Goal: Task Accomplishment & Management: Manage account settings

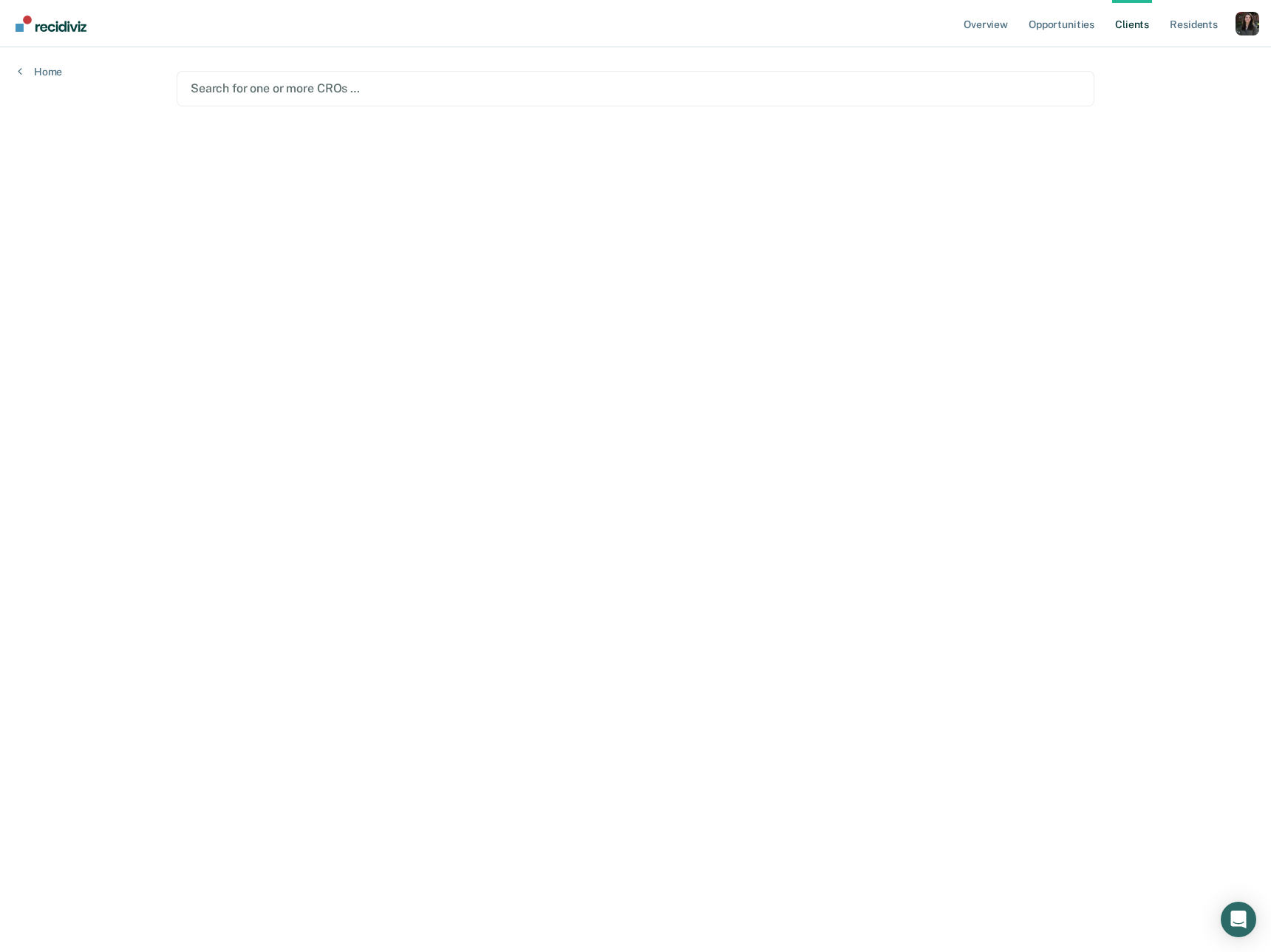
click at [1246, 28] on div "Profile dropdown button" at bounding box center [1247, 23] width 23 height 23
click at [1144, 53] on link "Profile" at bounding box center [1187, 59] width 119 height 12
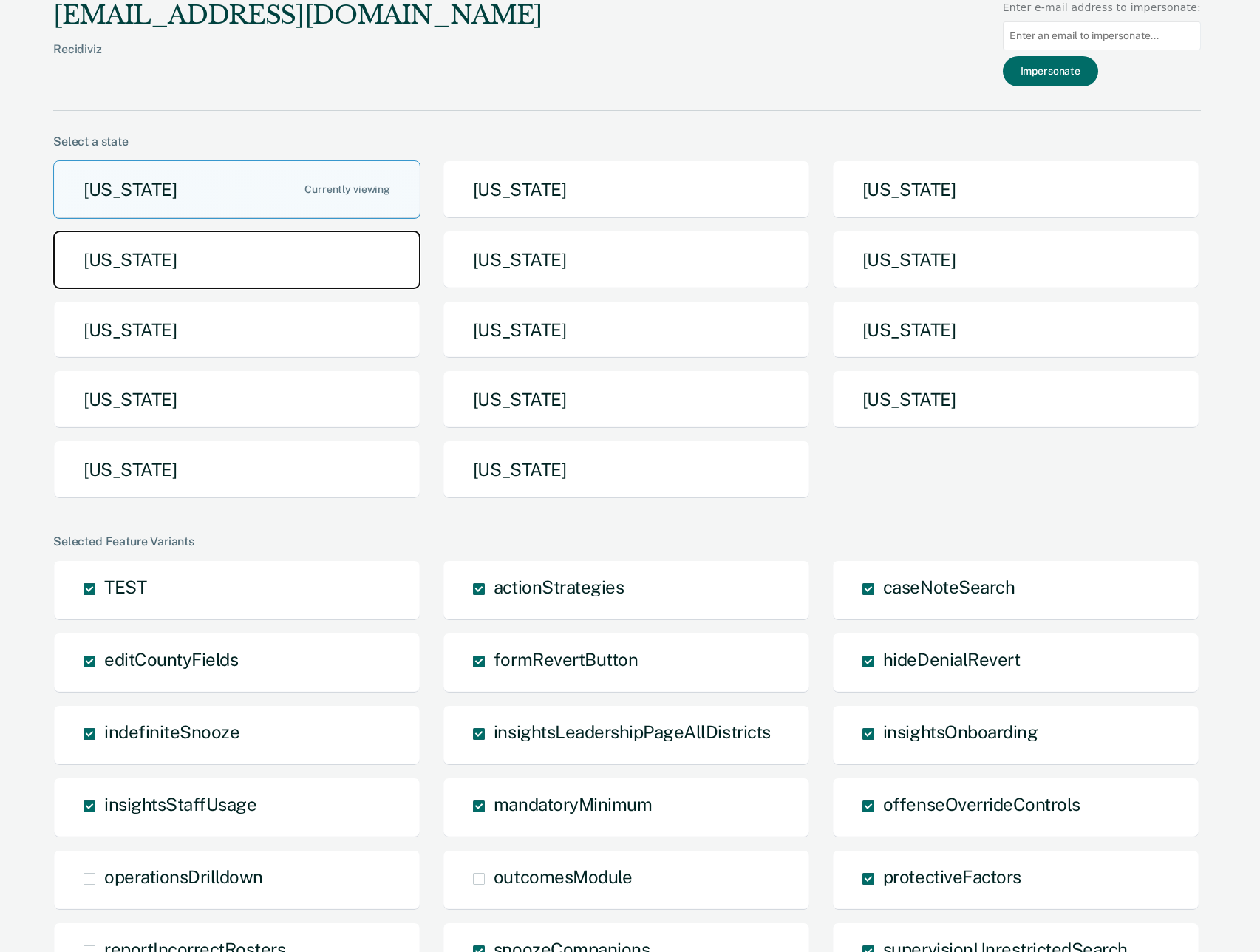
click at [281, 269] on button "[US_STATE]" at bounding box center [236, 260] width 367 height 59
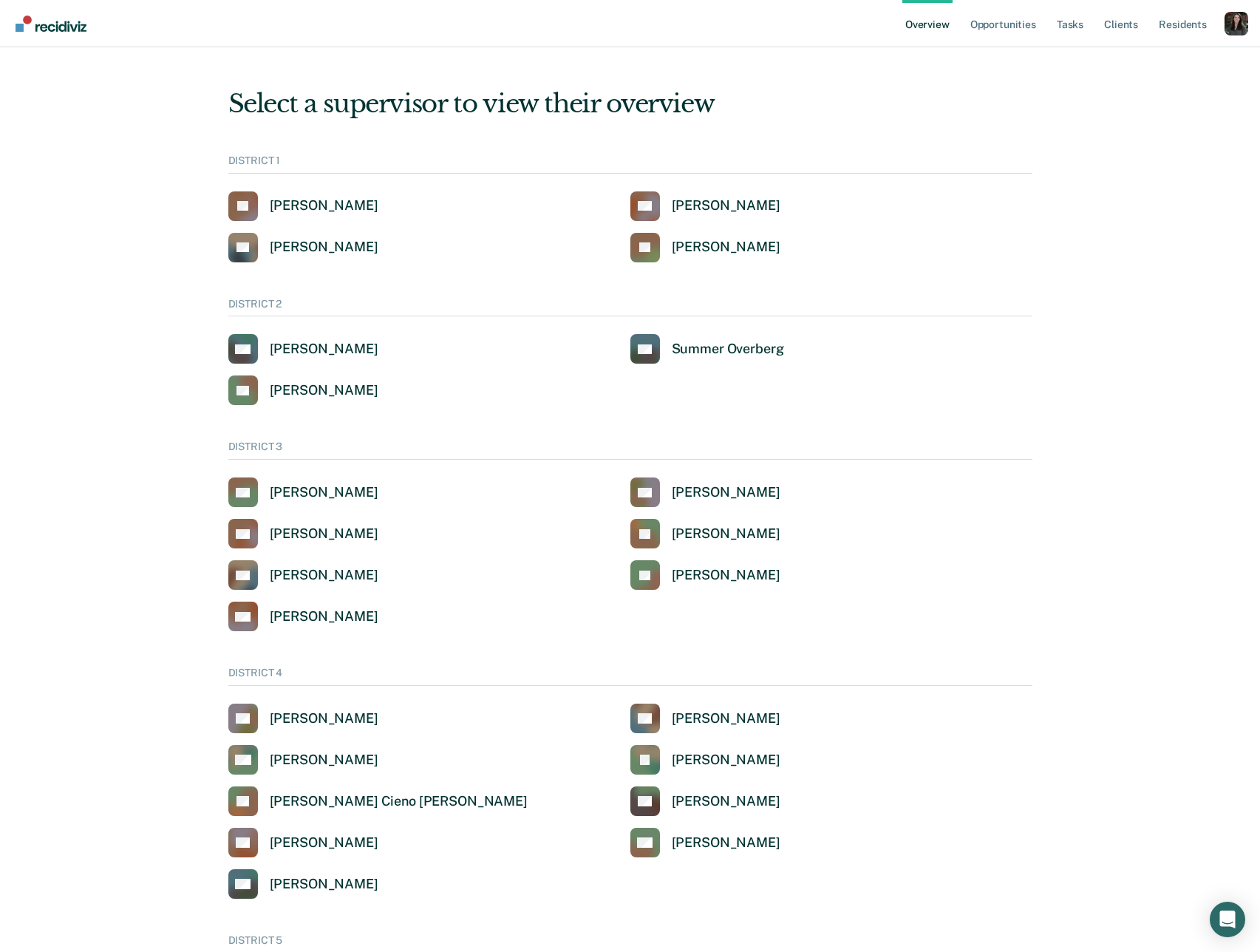
click at [1242, 32] on div "Profile dropdown button" at bounding box center [1236, 23] width 23 height 23
click at [1143, 60] on link "Profile" at bounding box center [1173, 59] width 125 height 12
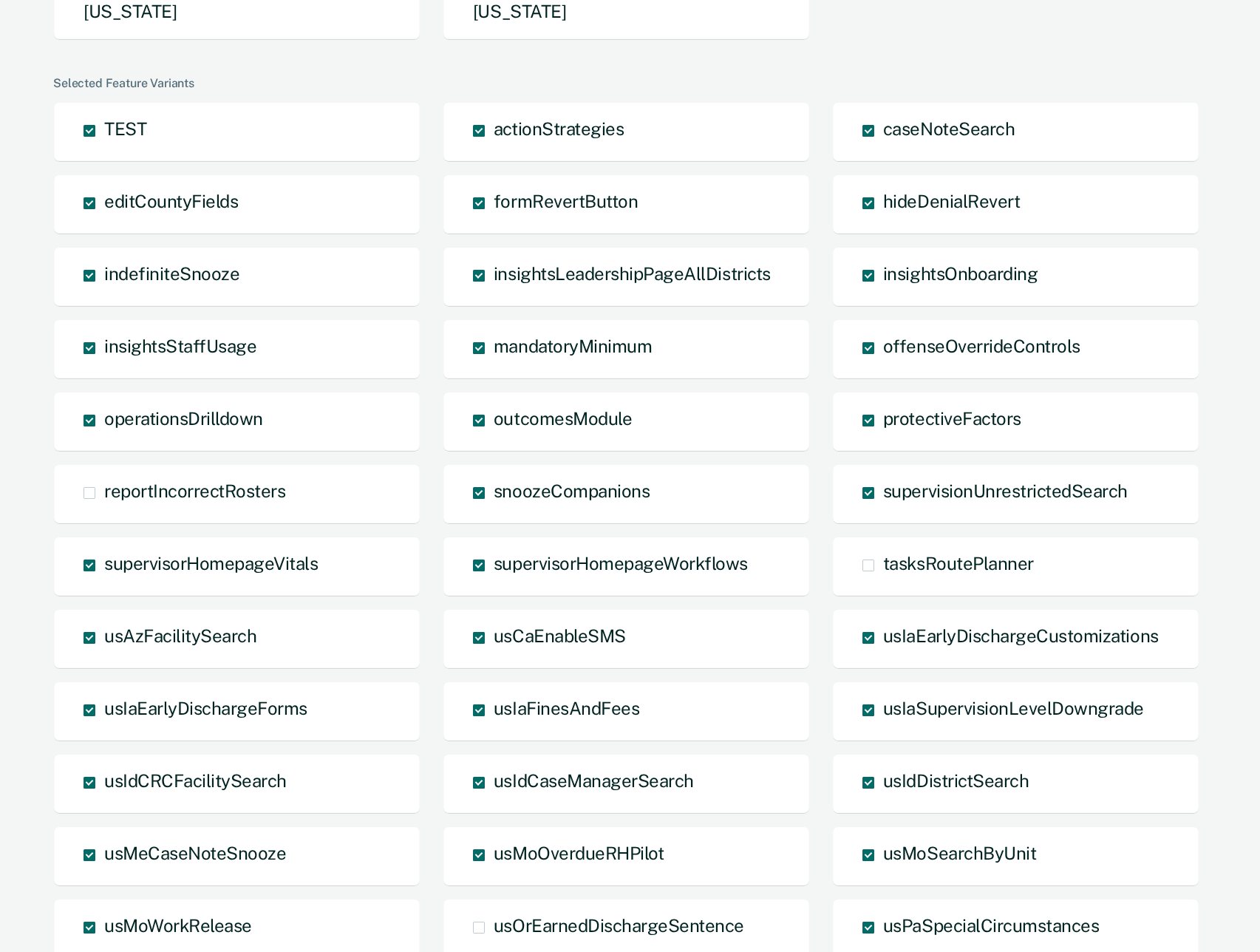
scroll to position [598, 0]
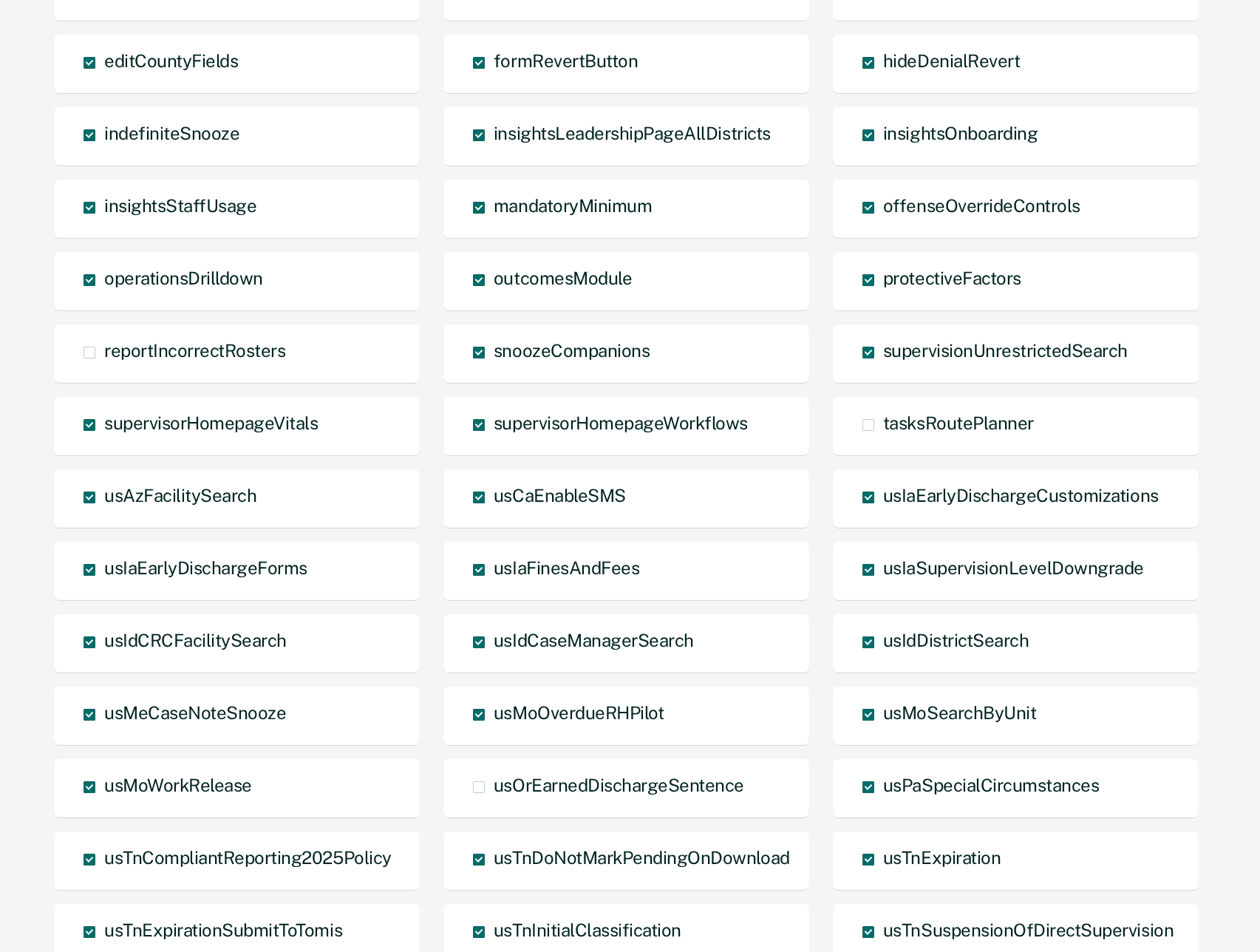
click at [1237, 333] on main "[PERSON_NAME][EMAIL_ADDRESS][DOMAIN_NAME] Recidiviz Enter e-mail address to imp…" at bounding box center [630, 285] width 1260 height 1767
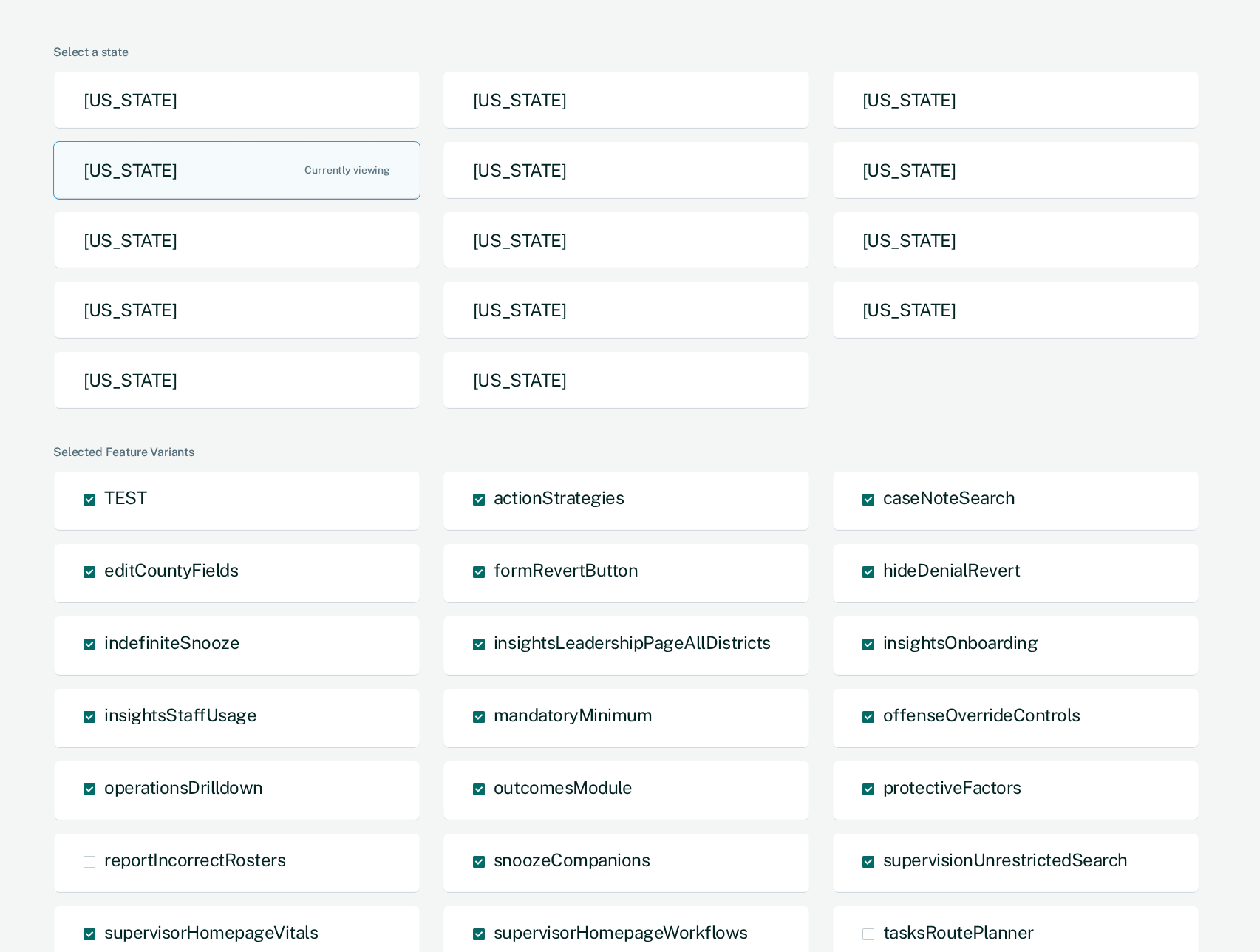
scroll to position [0, 0]
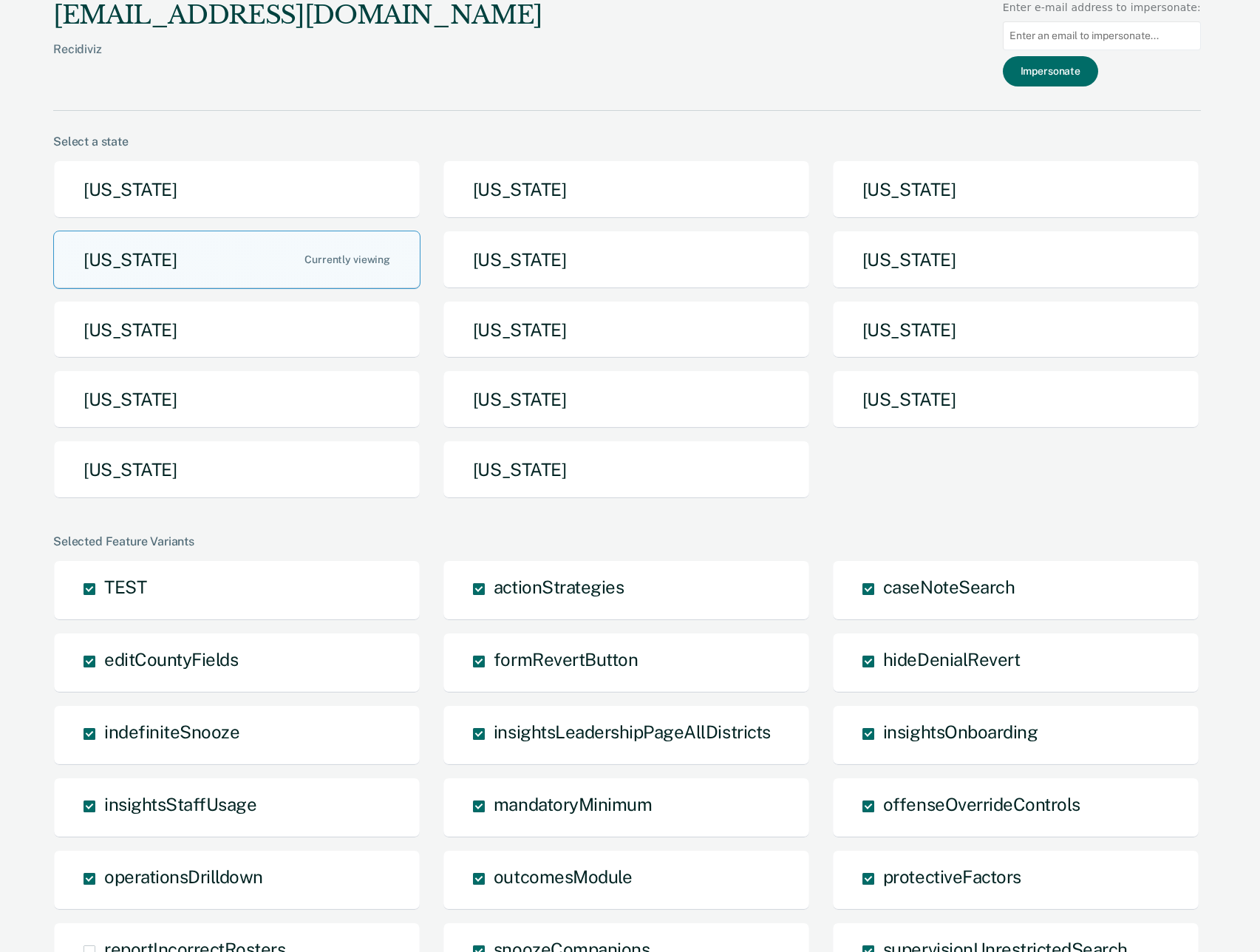
click at [1142, 38] on input at bounding box center [1102, 36] width 198 height 29
paste input "[EMAIL_ADDRESS][DOMAIN_NAME][US_STATE]"
type input "[EMAIL_ADDRESS][DOMAIN_NAME][US_STATE]"
click at [1098, 67] on button "Impersonate" at bounding box center [1050, 72] width 96 height 31
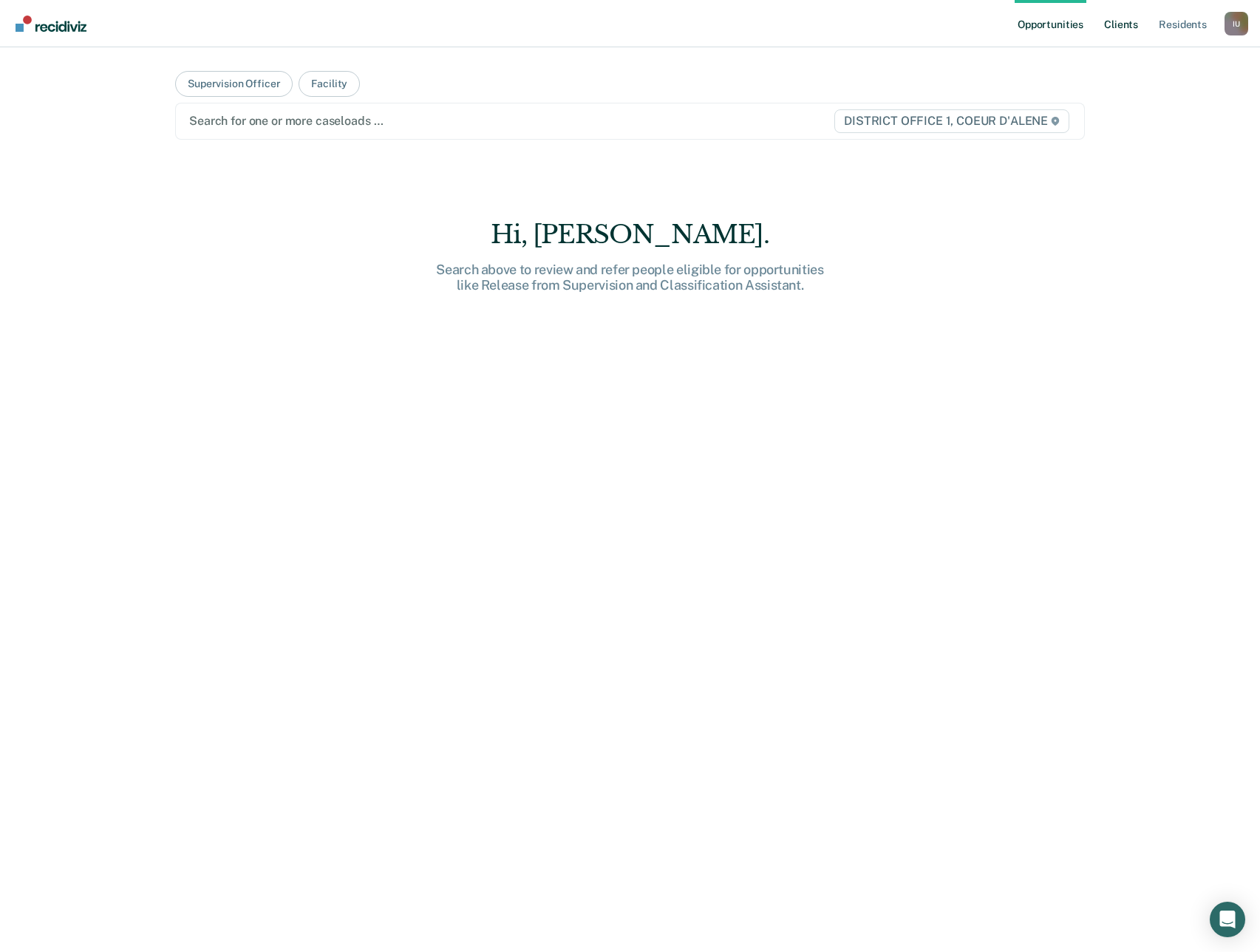
click at [1130, 29] on link "Client s" at bounding box center [1121, 23] width 40 height 47
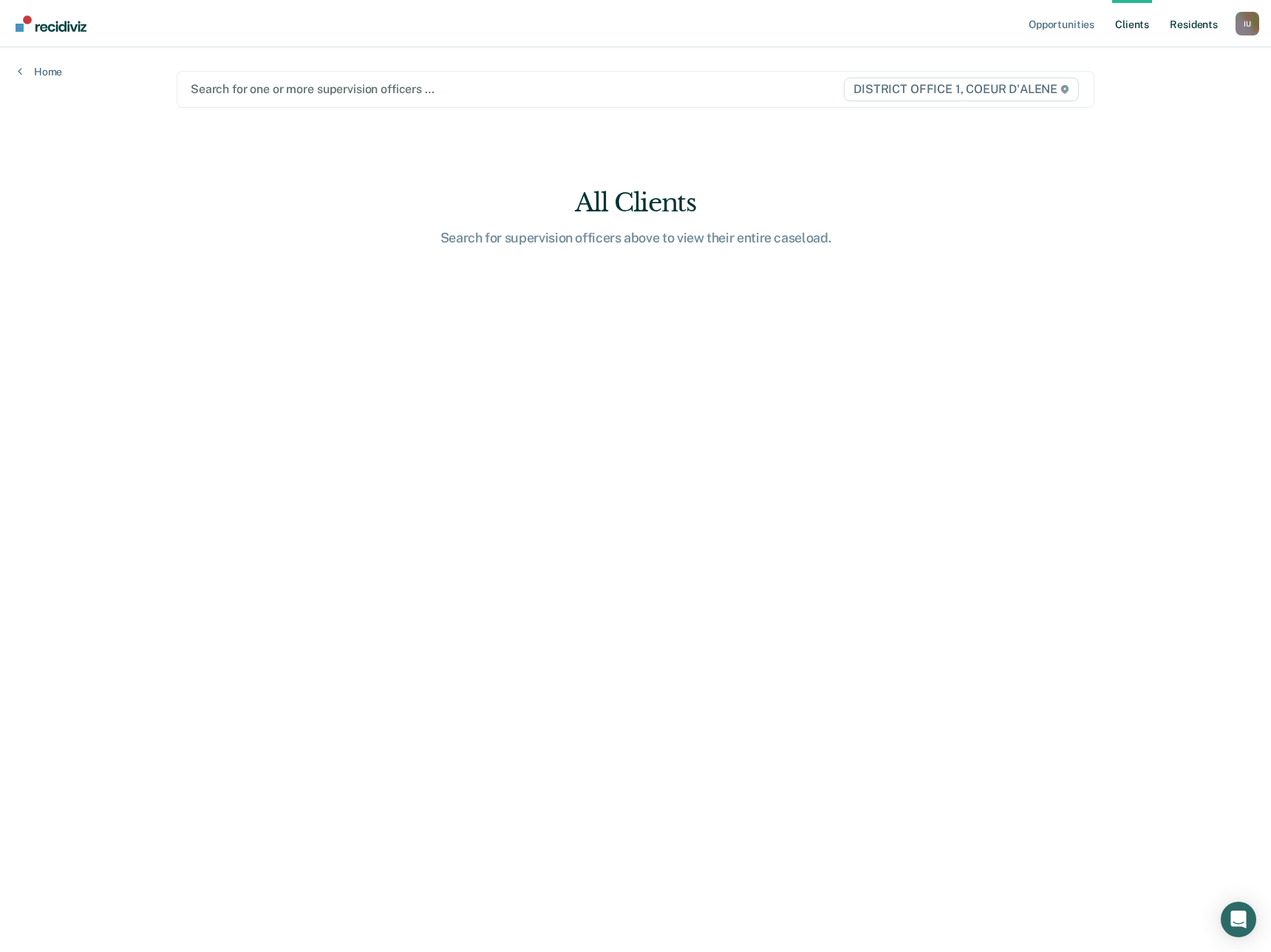
click at [1183, 25] on link "Resident s" at bounding box center [1193, 23] width 54 height 47
click at [1125, 23] on link "Client s" at bounding box center [1132, 23] width 40 height 47
click at [1066, 23] on link "Opportunities" at bounding box center [1061, 23] width 72 height 47
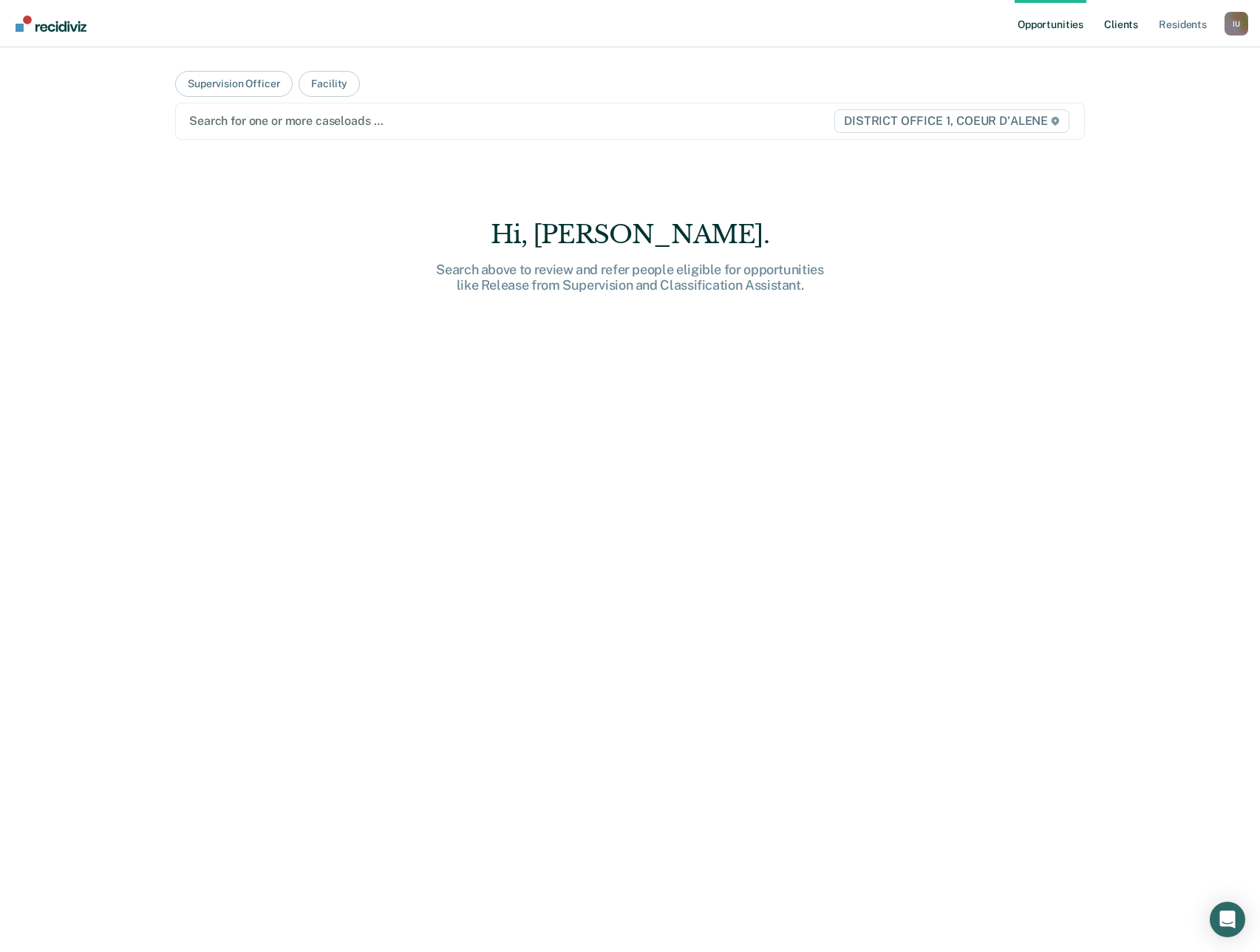
click at [1124, 28] on link "Client s" at bounding box center [1121, 23] width 40 height 47
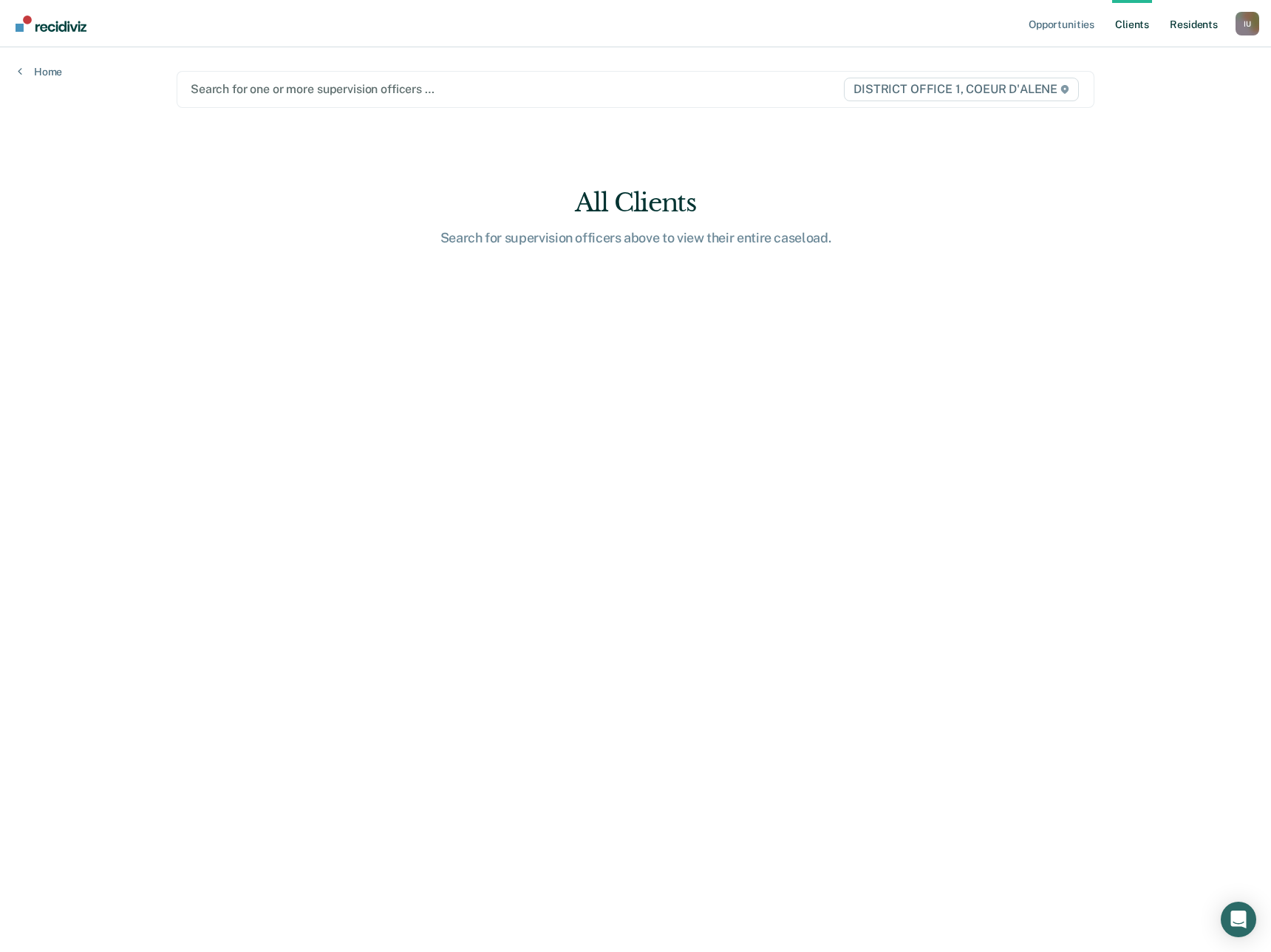
click at [1191, 23] on link "Resident s" at bounding box center [1193, 23] width 54 height 47
click at [1060, 32] on link "Opportunities" at bounding box center [1061, 23] width 72 height 47
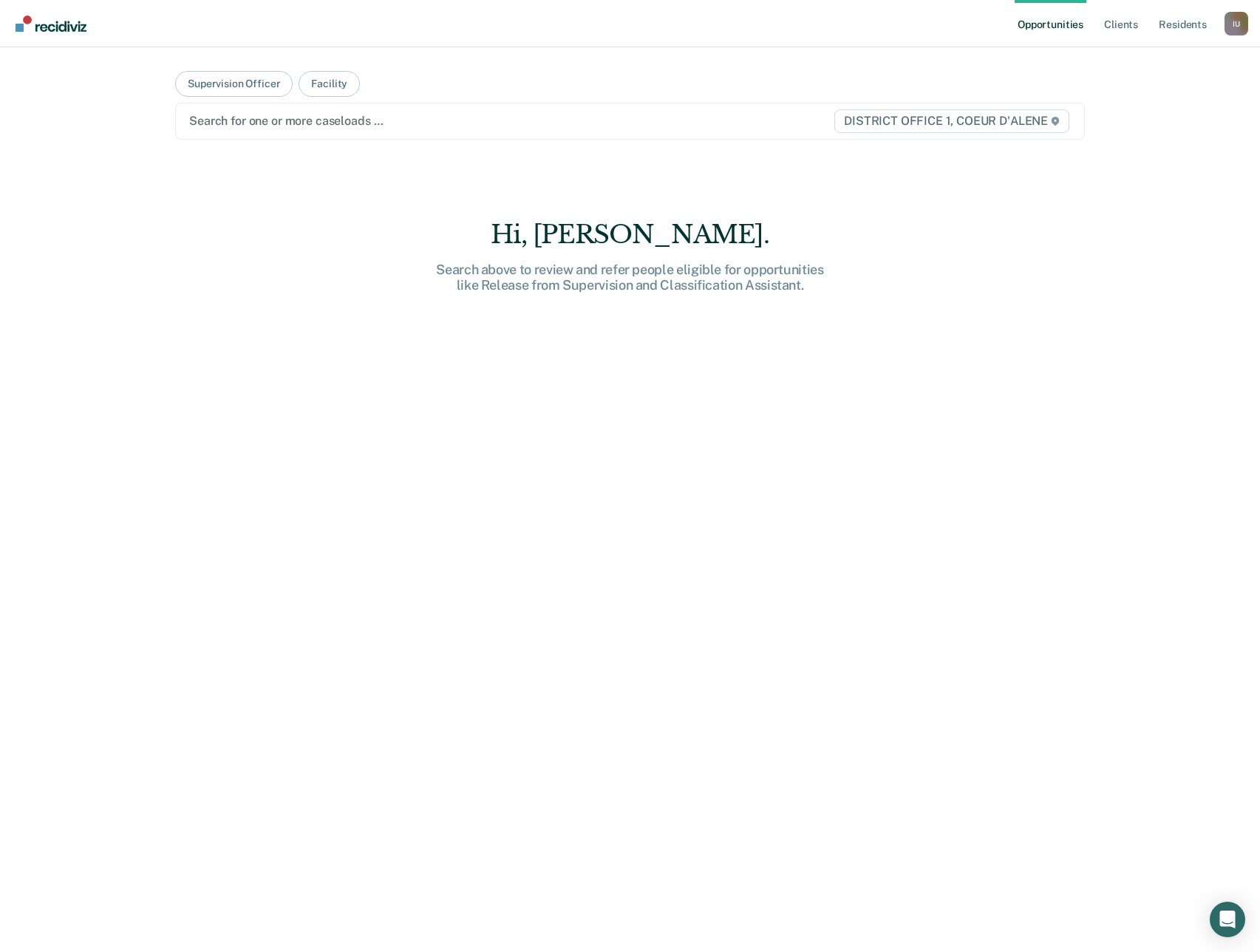
click at [1242, 27] on div "I U" at bounding box center [1236, 23] width 23 height 23
click at [1145, 239] on div "Opportunities Client s Resident s Impersonated User I U Profile How it works Lo…" at bounding box center [630, 476] width 1260 height 952
click at [1245, 22] on div "I U" at bounding box center [1236, 23] width 23 height 23
click at [1133, 60] on link "Profile" at bounding box center [1177, 59] width 119 height 12
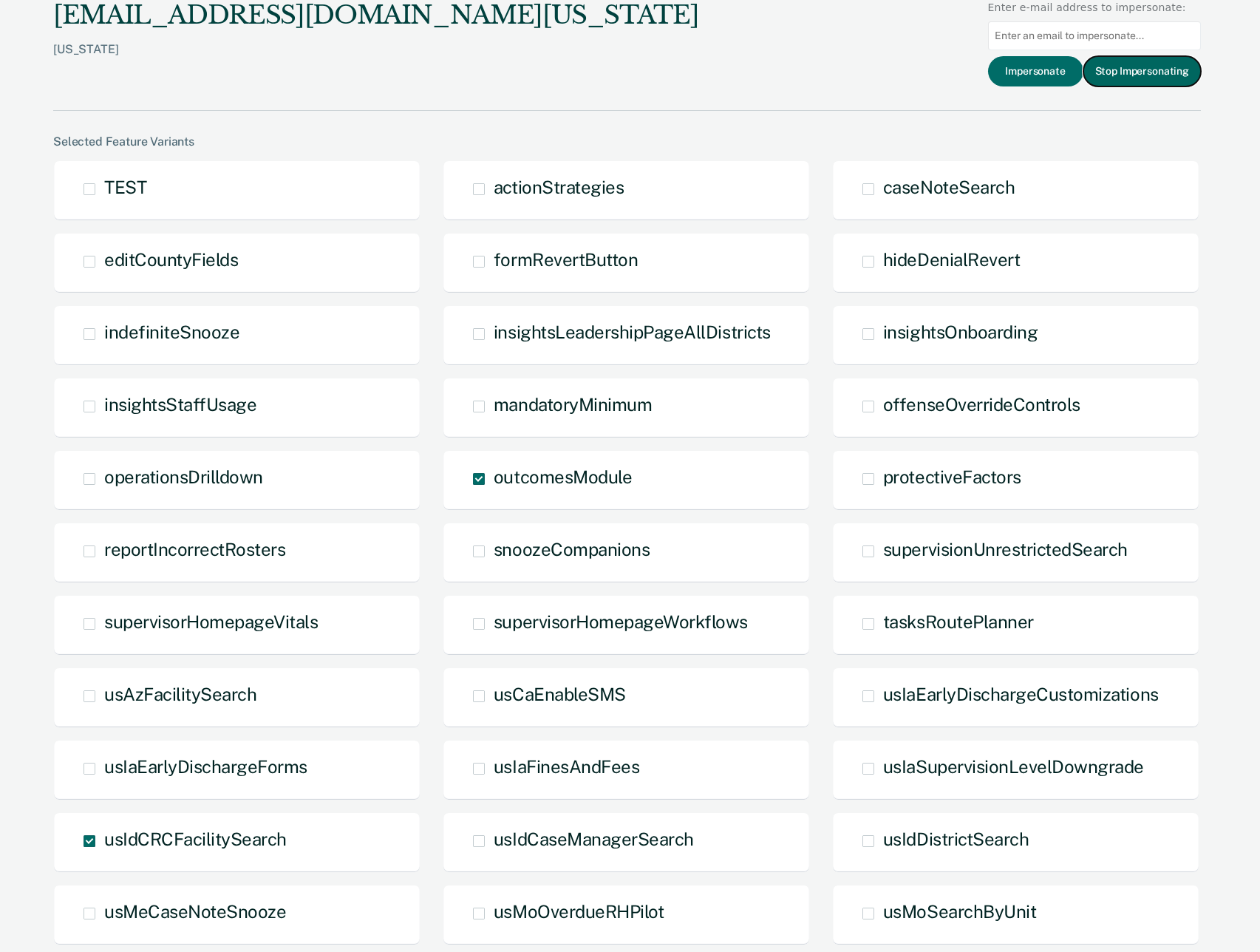
click at [1133, 75] on button "Stop Impersonating" at bounding box center [1142, 72] width 117 height 31
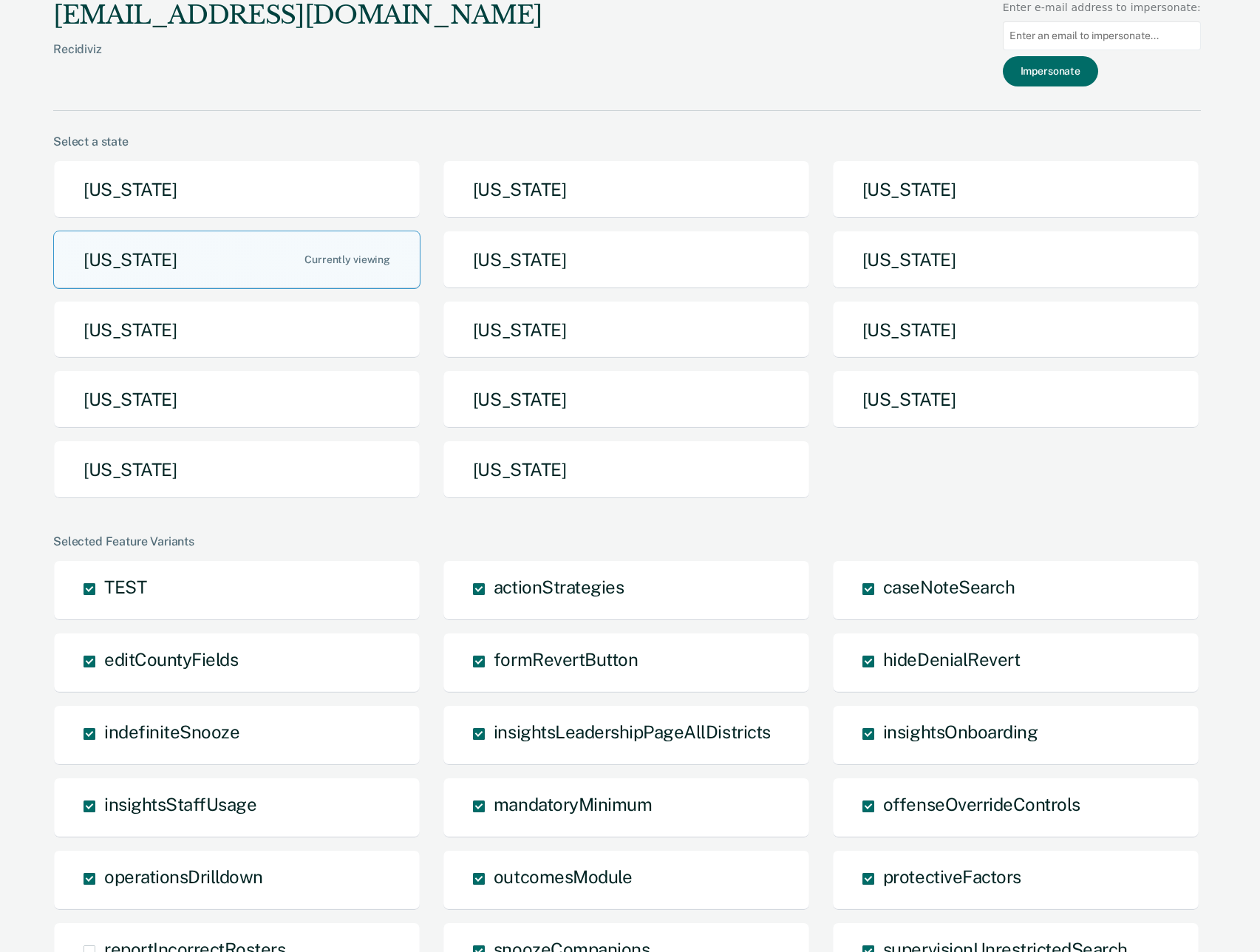
click at [1110, 37] on input at bounding box center [1102, 36] width 198 height 29
paste input "abriglio@idoc.idaho.gov"
type input "abriglio@idoc.idaho.gov"
click at [1098, 76] on button "Impersonate" at bounding box center [1050, 72] width 96 height 31
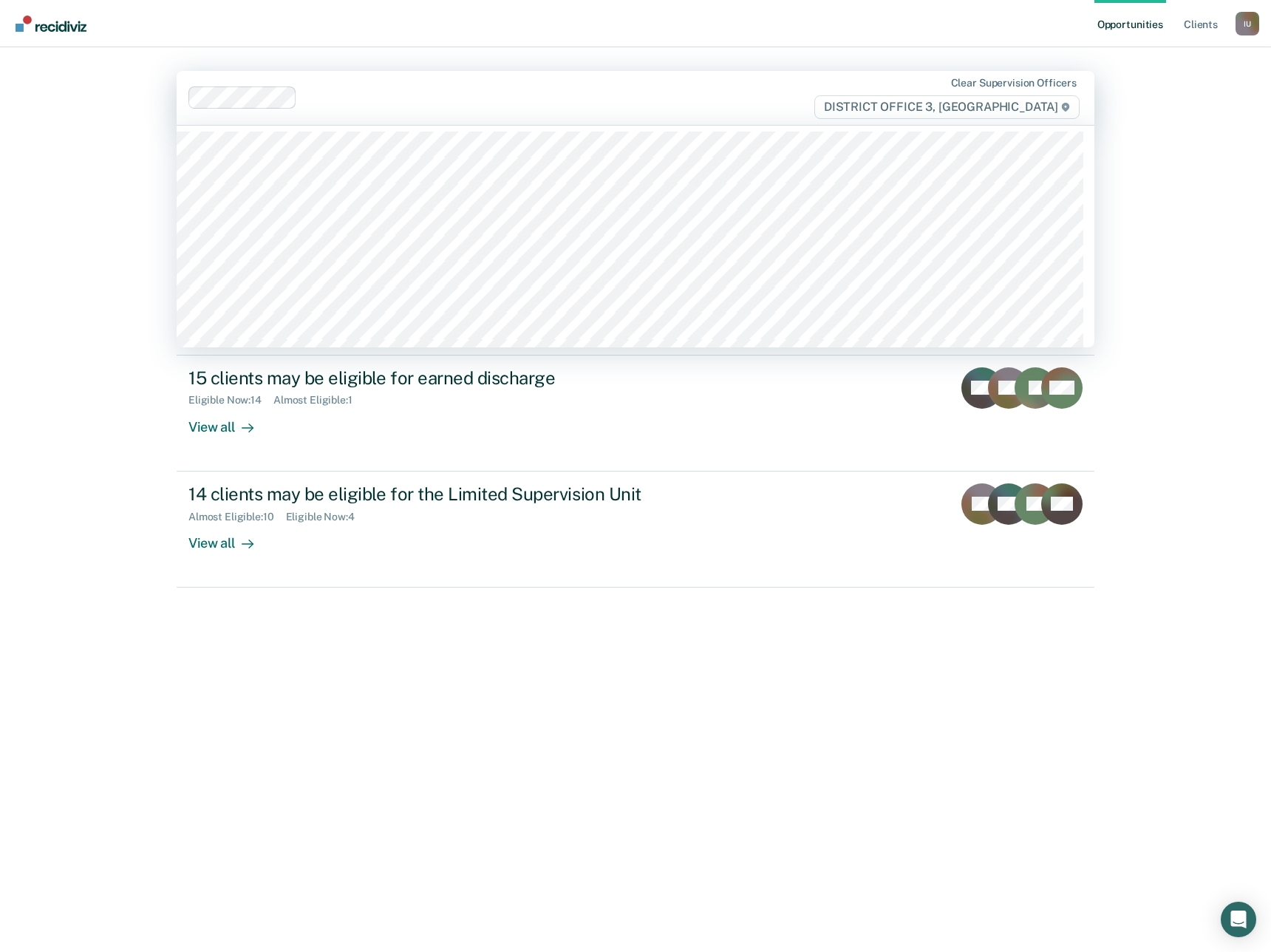
click at [1054, 112] on span "DISTRICT OFFICE 3, CALDWELL" at bounding box center [947, 107] width 265 height 23
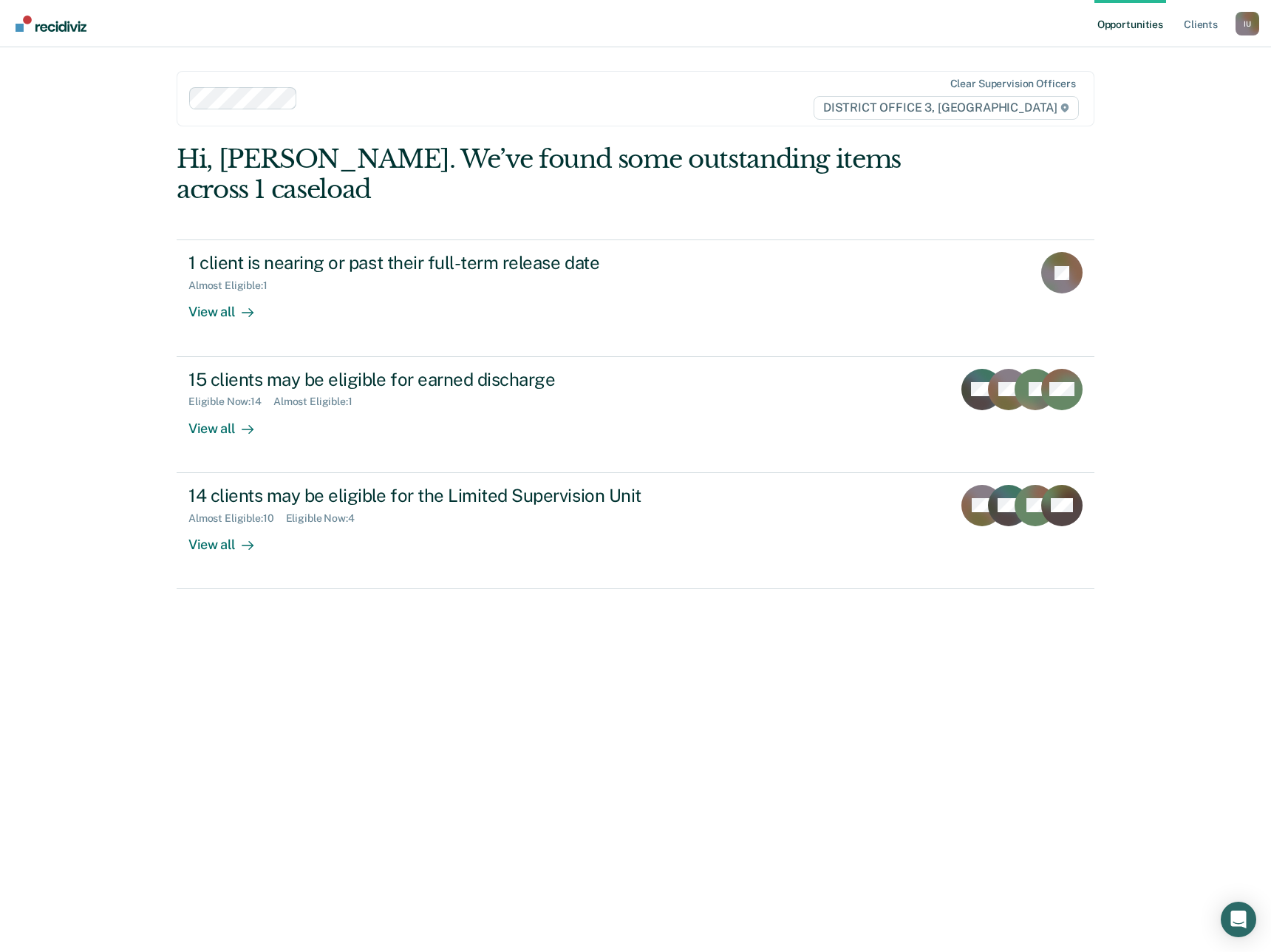
click at [1168, 125] on div "Opportunities Client s Impersonated User I U Profile How it works Log Out Clear…" at bounding box center [635, 476] width 1271 height 952
click at [1234, 27] on ul "Opportunities Client s" at bounding box center [1165, 23] width 141 height 47
click at [1253, 24] on div "I U" at bounding box center [1247, 23] width 23 height 23
click at [1198, 162] on div "Opportunities Client s Impersonated User I U Profile How it works Log Out Clear…" at bounding box center [635, 476] width 1271 height 952
click at [1201, 34] on link "Client s" at bounding box center [1201, 23] width 40 height 47
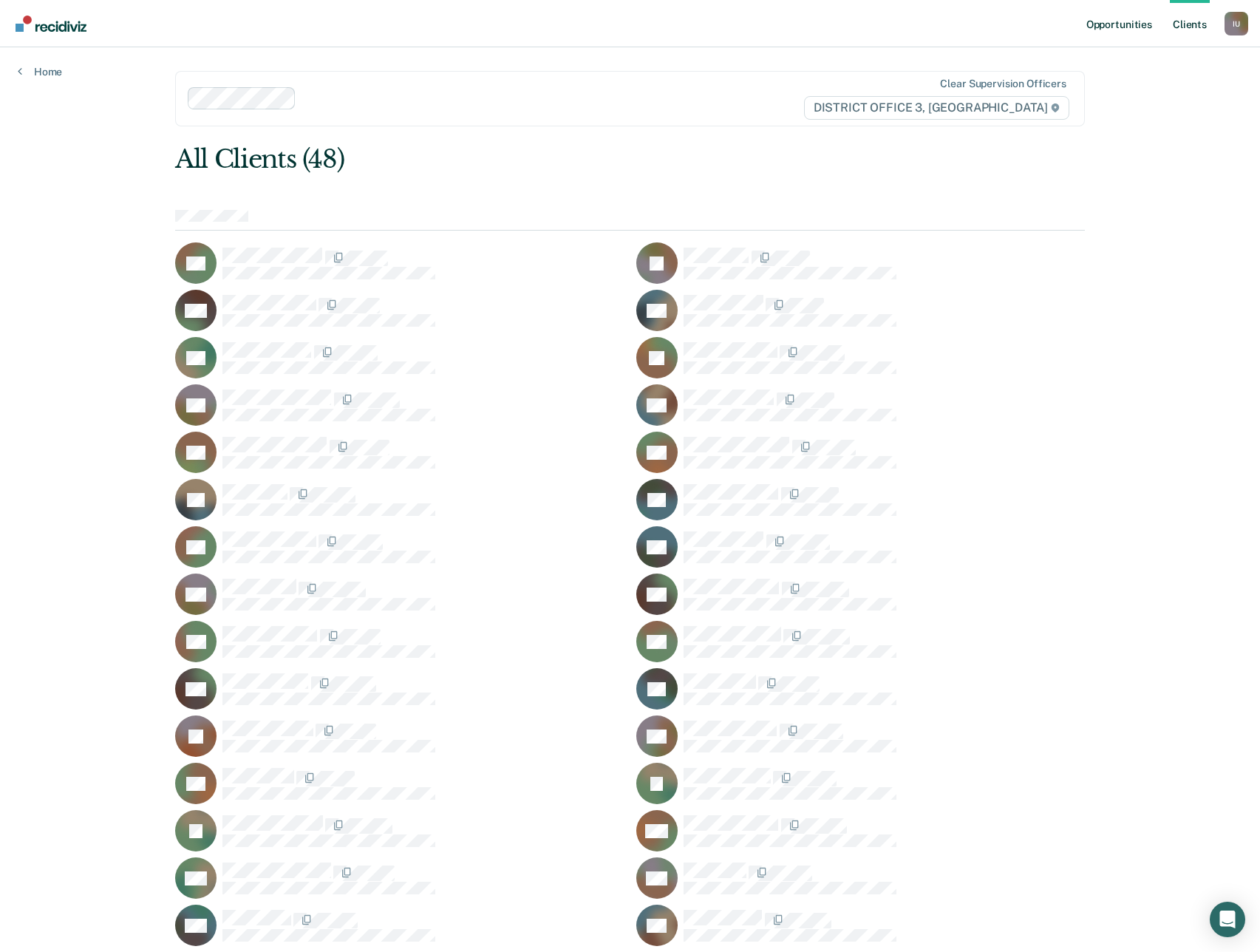
click at [1132, 25] on link "Opportunities" at bounding box center [1118, 23] width 72 height 47
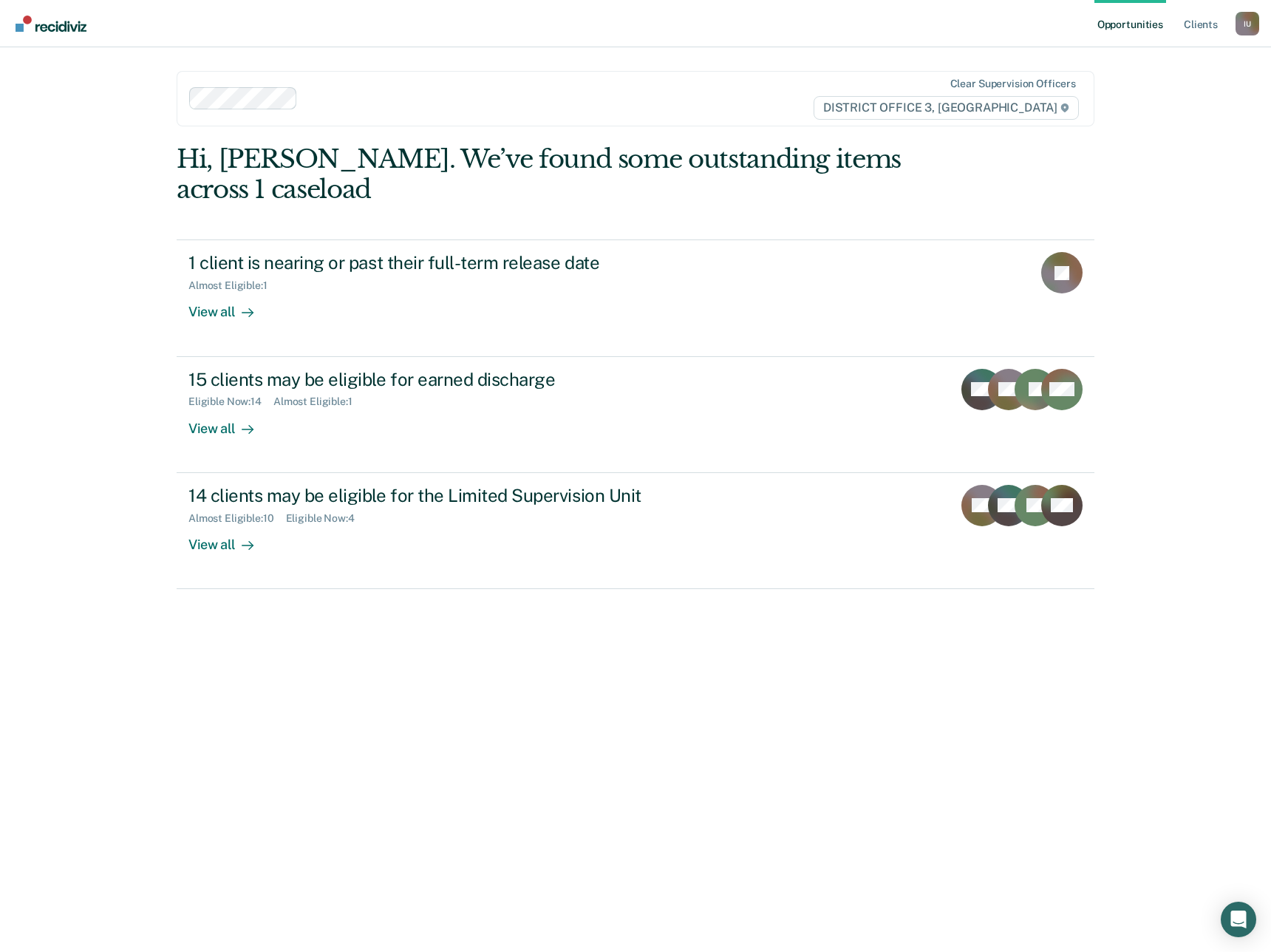
click at [1163, 164] on div "Opportunities Client s Impersonated User I U Profile How it works Log Out Clear…" at bounding box center [635, 476] width 1271 height 952
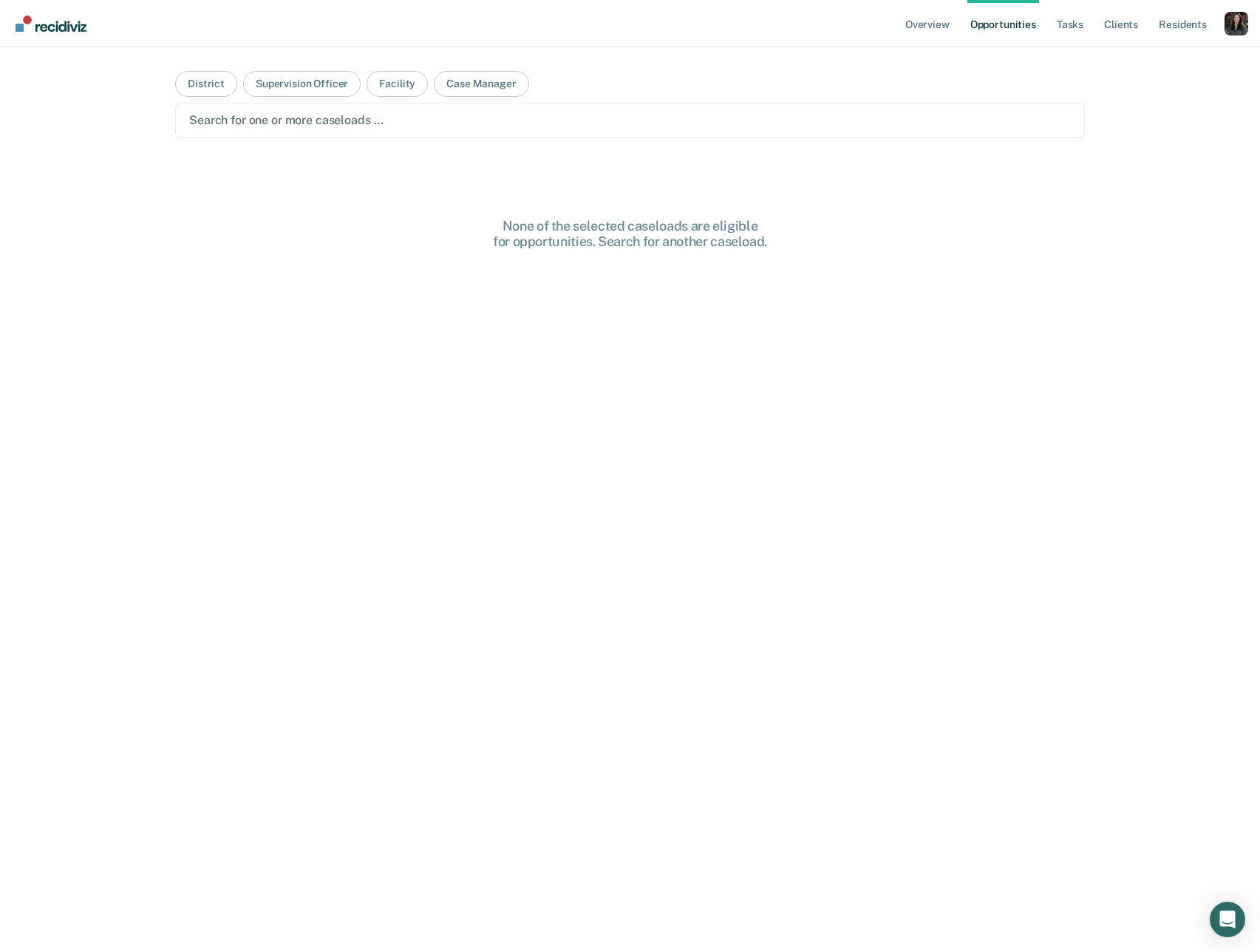
click at [1233, 24] on div "Profile dropdown button" at bounding box center [1236, 23] width 23 height 23
click at [1126, 54] on link "Profile" at bounding box center [1173, 59] width 125 height 12
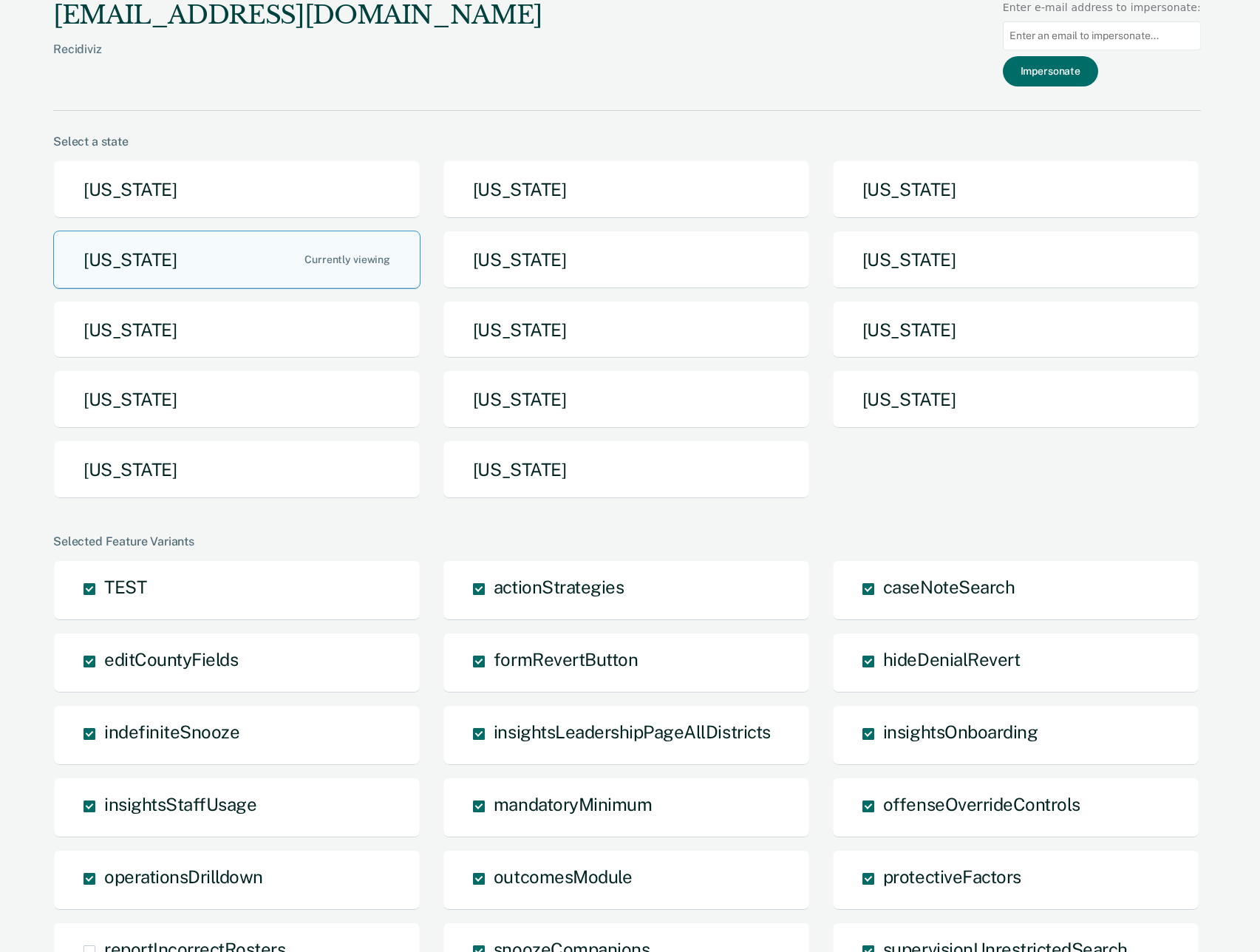
click at [1143, 39] on input at bounding box center [1102, 36] width 198 height 29
paste input "abriglio@idoc.idaho.gov"
type input "abriglio@idoc.idaho.gov"
click at [1077, 76] on button "Impersonate" at bounding box center [1050, 72] width 96 height 31
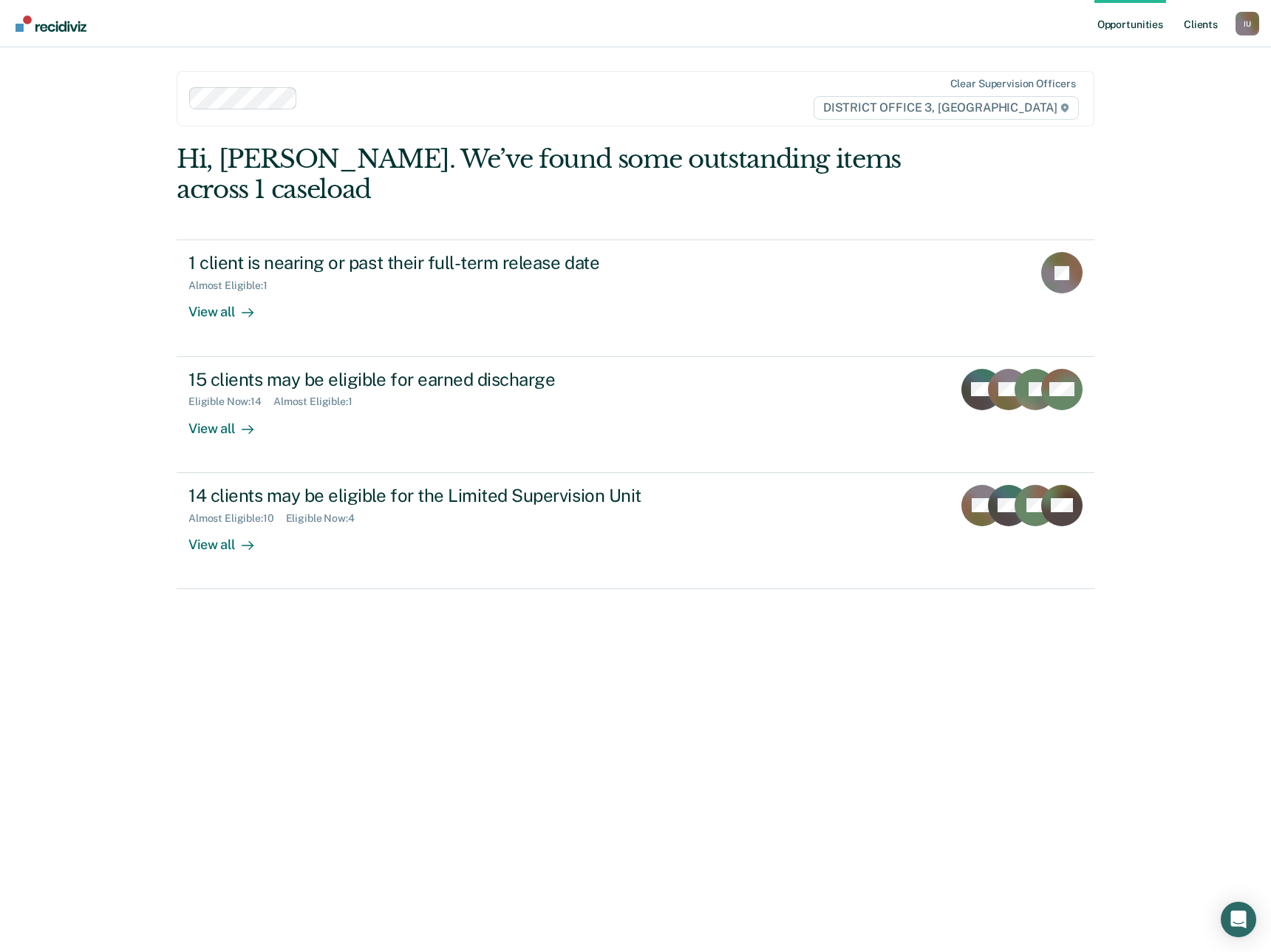
click at [1193, 32] on link "Client s" at bounding box center [1201, 23] width 40 height 47
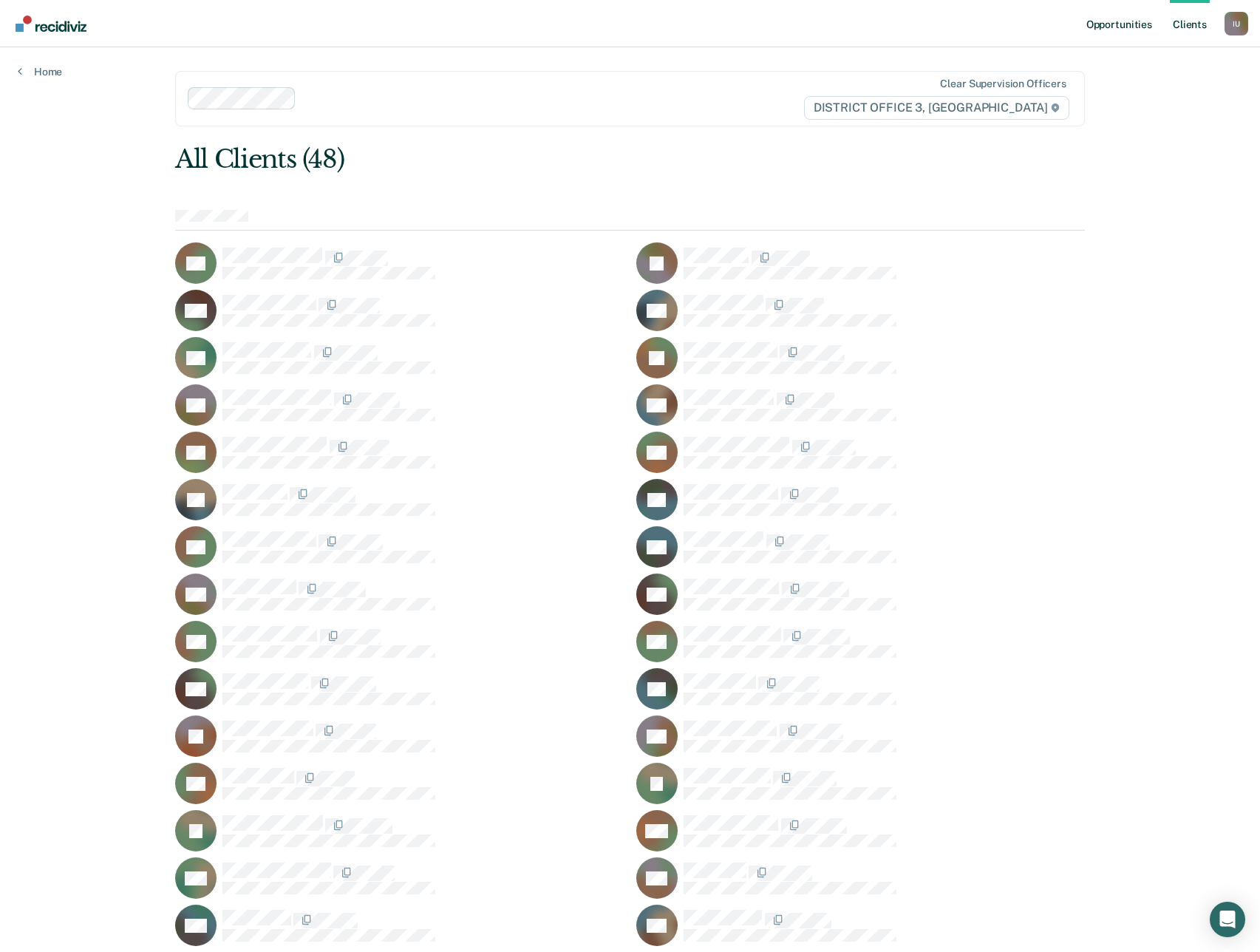
click at [1127, 28] on link "Opportunities" at bounding box center [1118, 23] width 72 height 47
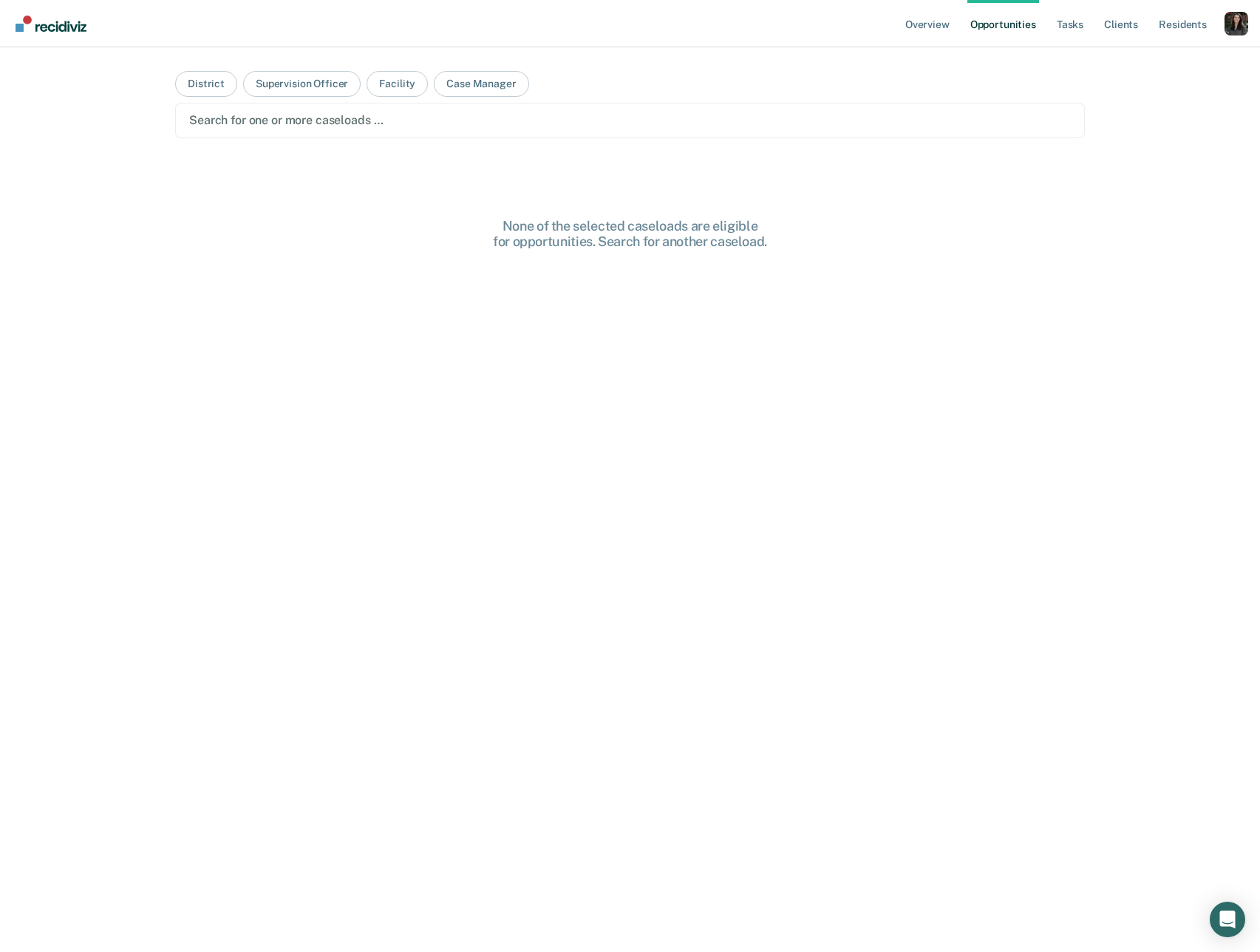
click at [1228, 29] on div "Profile dropdown button" at bounding box center [1236, 23] width 23 height 23
click at [1148, 56] on link "Profile" at bounding box center [1173, 59] width 125 height 12
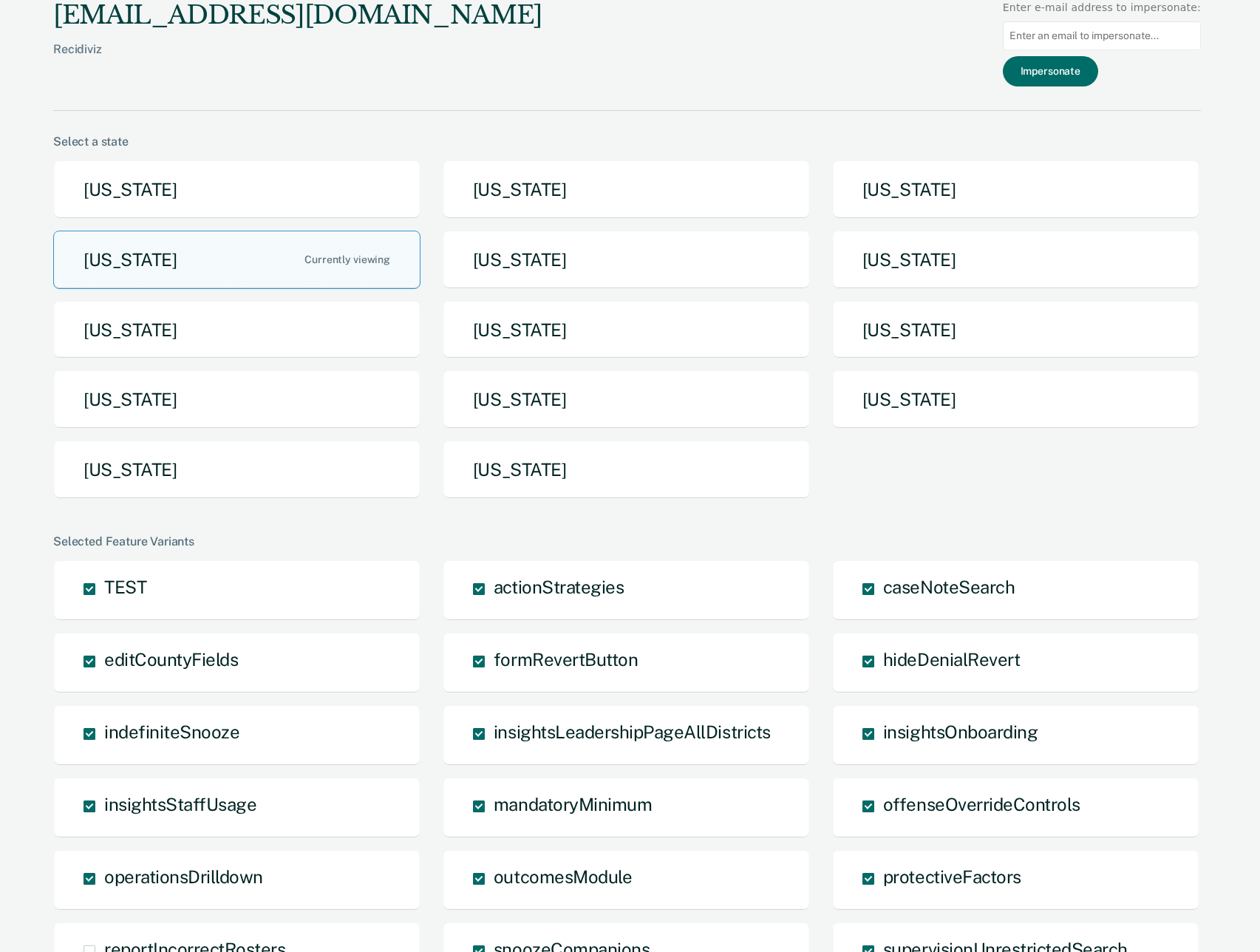
click at [1127, 31] on input at bounding box center [1102, 36] width 198 height 29
click at [1063, 38] on input at bounding box center [1102, 36] width 198 height 29
paste input "regarcia@idoc.idaho.gov"
type input "regarcia@idoc.idaho.gov"
click at [1064, 71] on button "Impersonate" at bounding box center [1050, 72] width 96 height 31
